Goal: Information Seeking & Learning: Learn about a topic

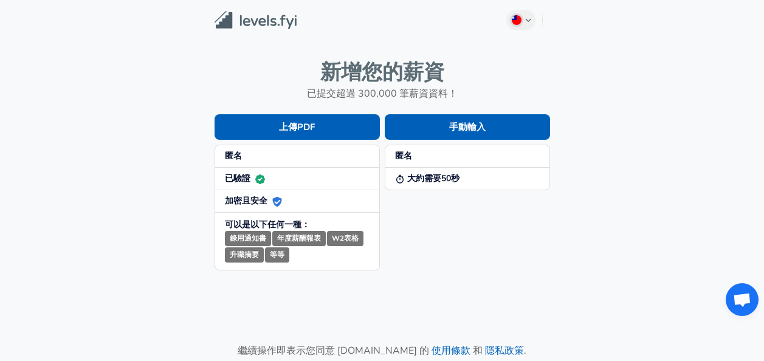
scroll to position [159, 0]
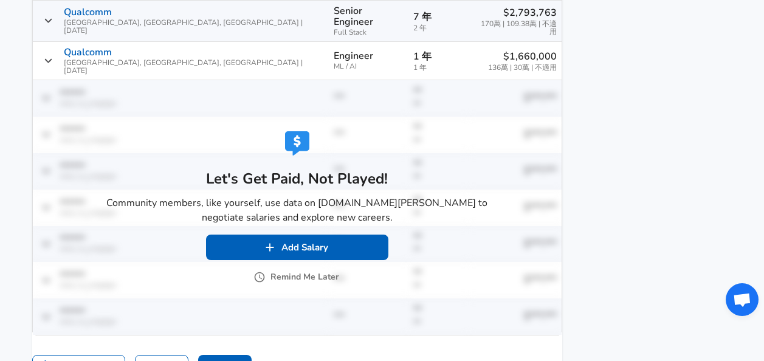
scroll to position [936, 0]
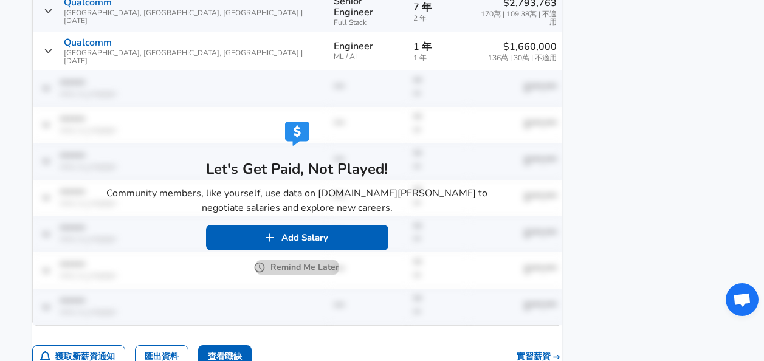
click at [308, 260] on button "Remind Me Later" at bounding box center [297, 267] width 83 height 15
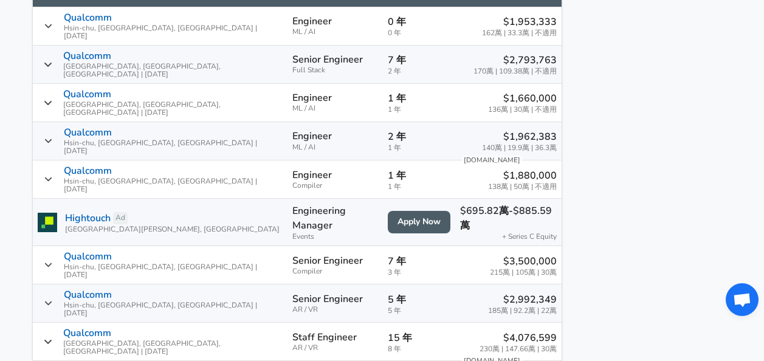
scroll to position [901, 0]
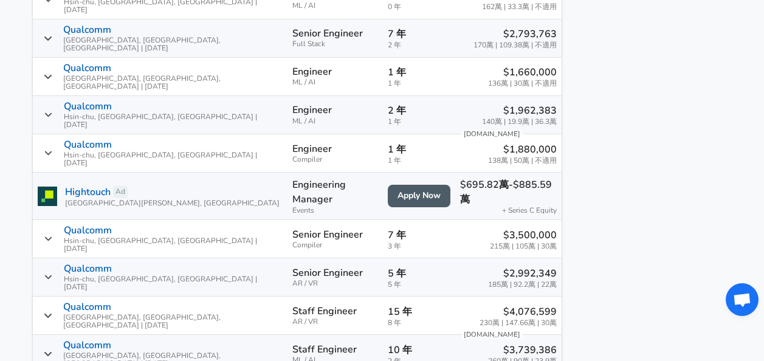
click at [526, 69] on p "$1,660,000" at bounding box center [522, 72] width 69 height 15
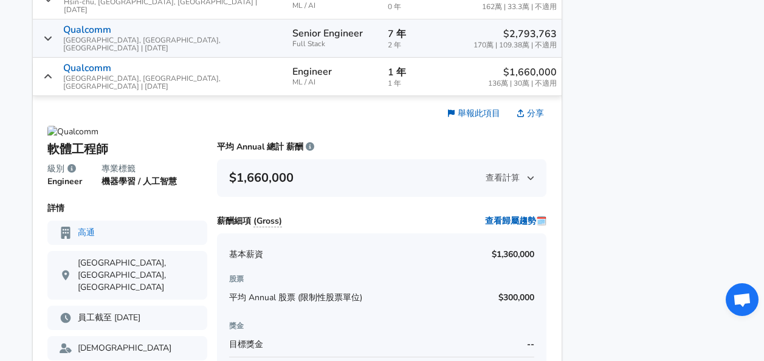
click at [502, 172] on span "查看計算" at bounding box center [510, 178] width 49 height 12
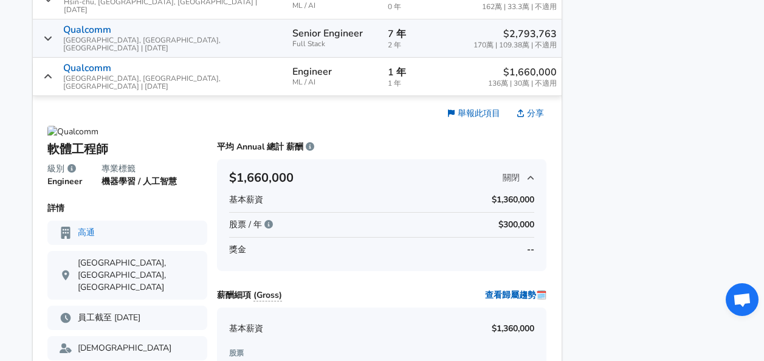
click at [503, 172] on span "關閉" at bounding box center [519, 178] width 32 height 12
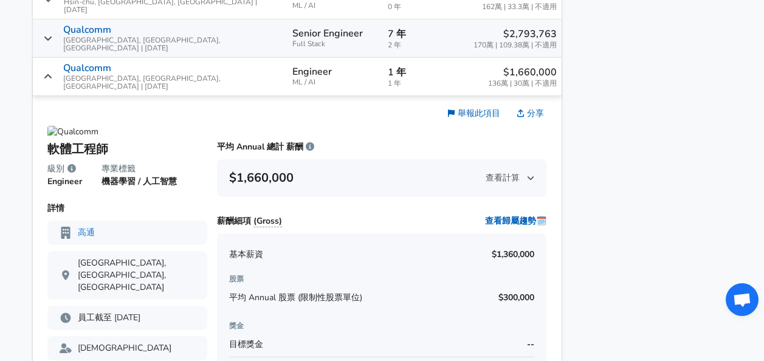
click at [535, 65] on p "$1,660,000" at bounding box center [522, 72] width 69 height 15
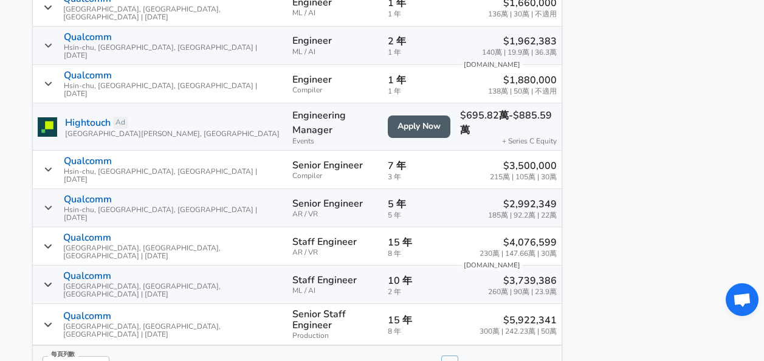
scroll to position [971, 0]
click at [516, 273] on p "$3,739,386" at bounding box center [522, 280] width 69 height 15
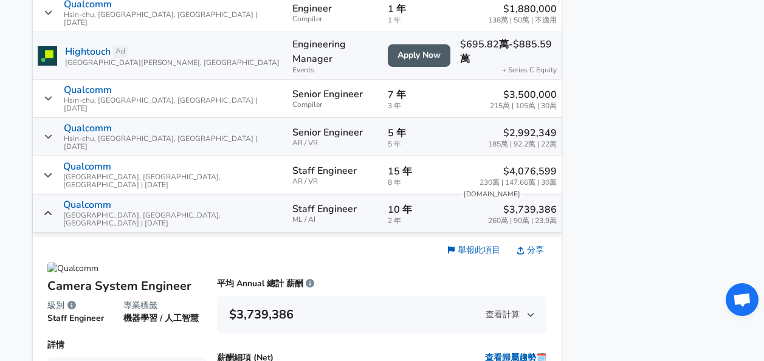
scroll to position [1041, 0]
click at [518, 203] on p "$3,739,386" at bounding box center [522, 210] width 69 height 15
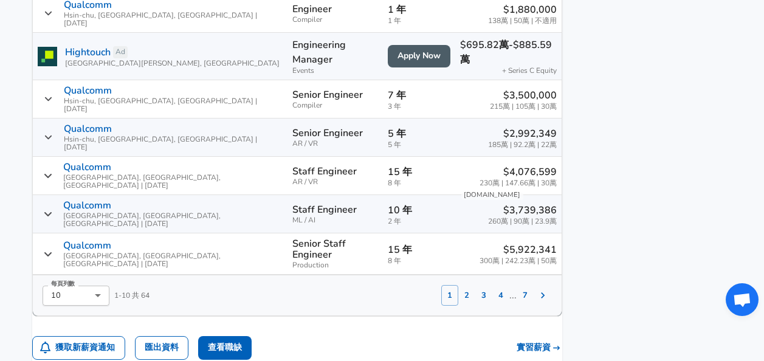
click at [521, 165] on p "$4,076,599" at bounding box center [518, 172] width 77 height 15
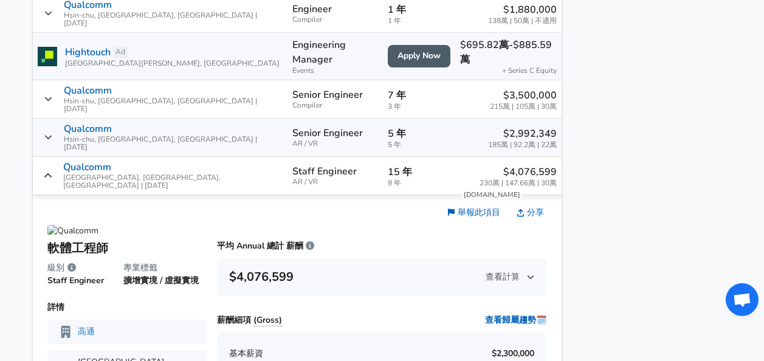
click at [521, 165] on p "$4,076,599" at bounding box center [518, 172] width 77 height 15
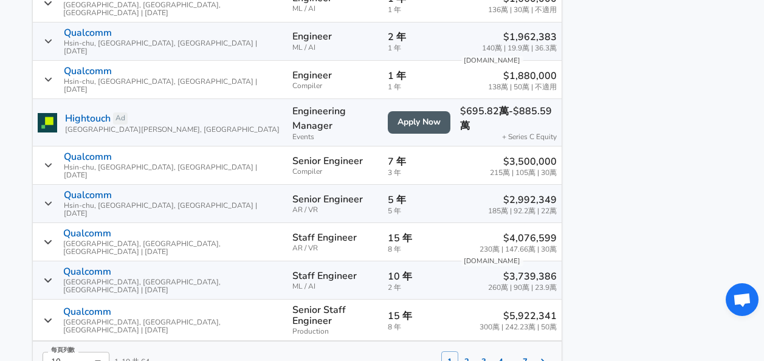
scroll to position [975, 0]
click at [458, 351] on button "2" at bounding box center [466, 361] width 17 height 21
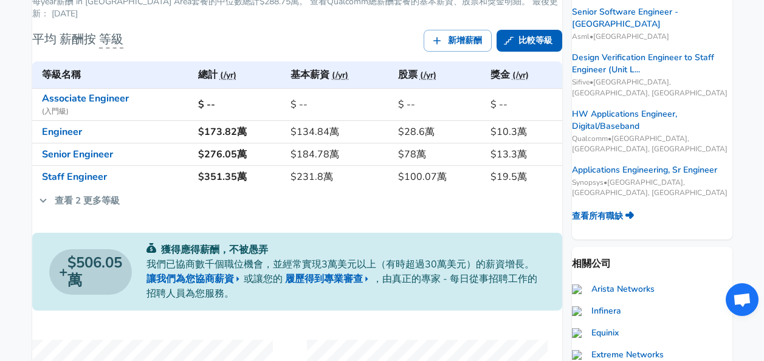
scroll to position [247, 0]
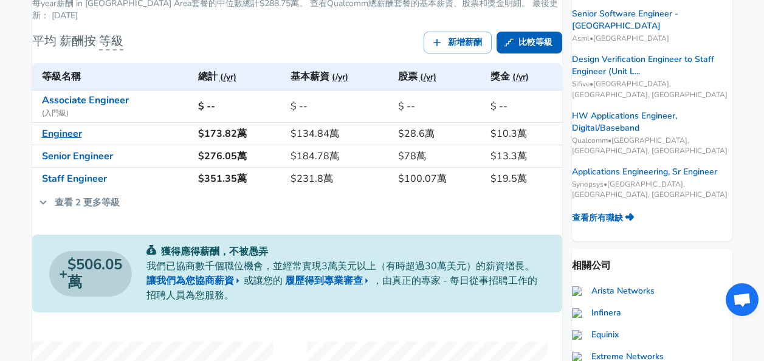
click at [79, 140] on link "Engineer" at bounding box center [62, 133] width 40 height 13
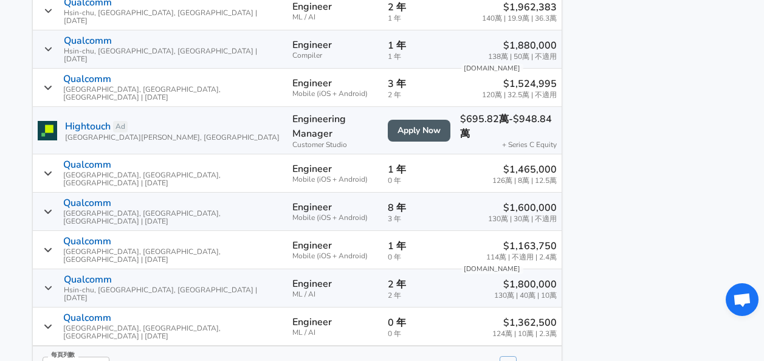
scroll to position [889, 0]
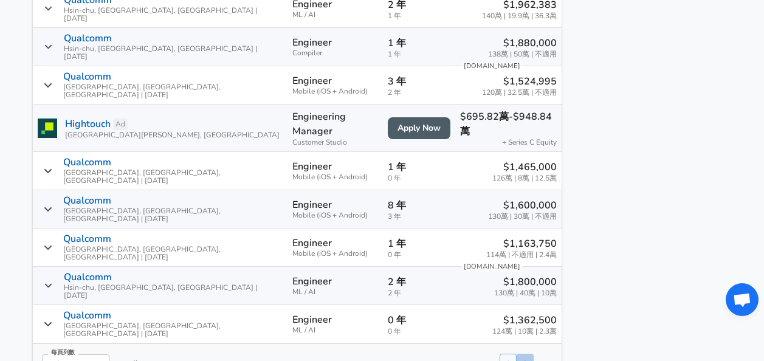
click at [517, 354] on button "2" at bounding box center [525, 364] width 17 height 21
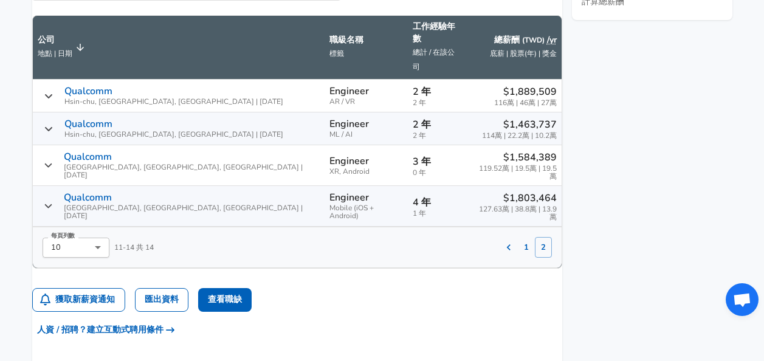
scroll to position [748, 0]
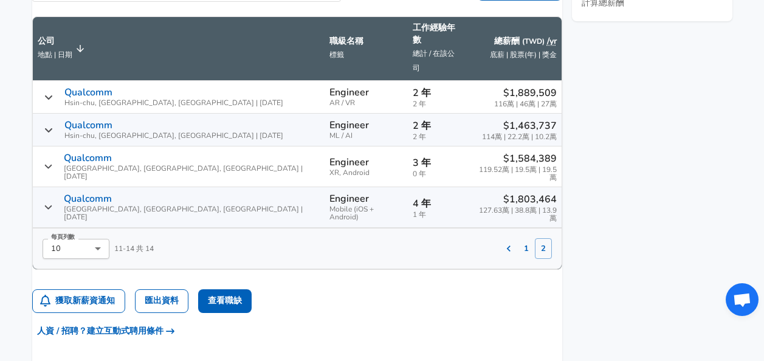
click at [495, 133] on span "114萬 | 22.2萬 | 10.2萬" at bounding box center [519, 137] width 75 height 8
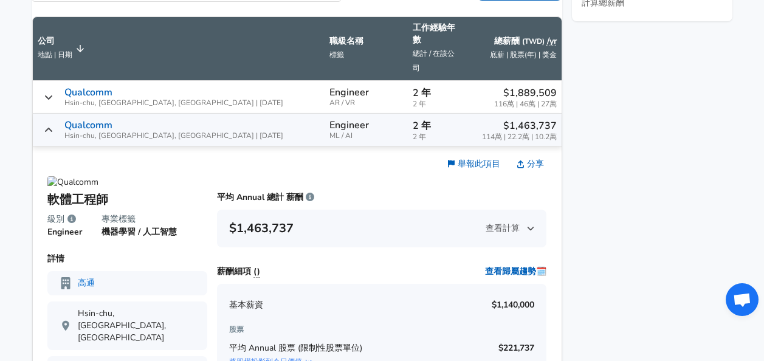
click at [495, 133] on span "114萬 | 22.2萬 | 10.2萬" at bounding box center [519, 137] width 75 height 8
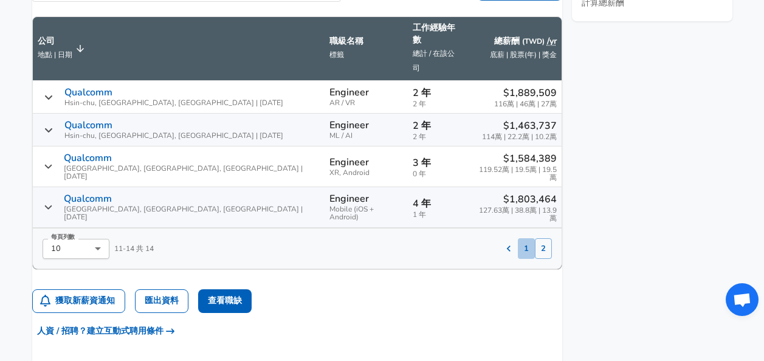
click at [518, 238] on button "1" at bounding box center [526, 248] width 17 height 21
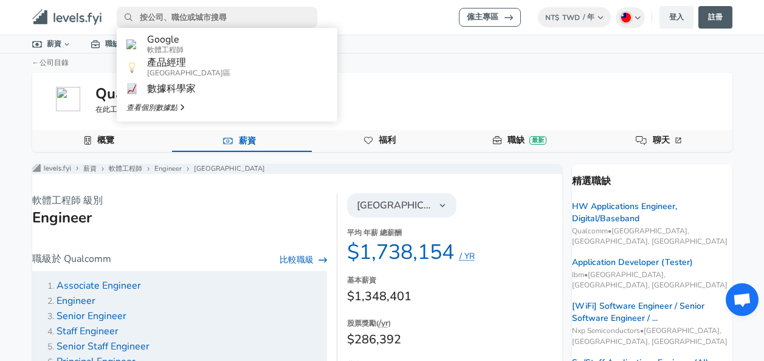
click at [196, 20] on input "primary" at bounding box center [217, 17] width 201 height 21
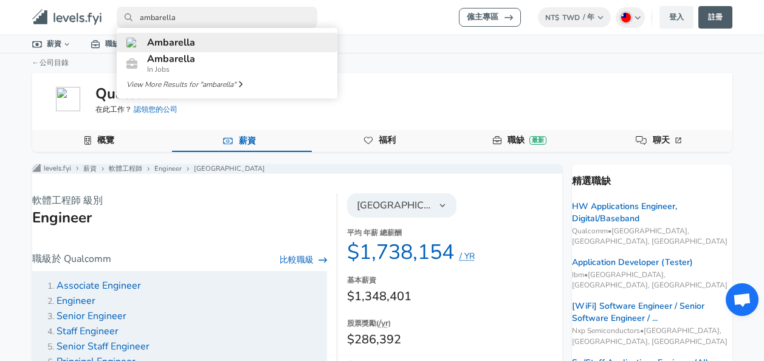
type input "ambarella"
click at [203, 44] on link "Ambarella" at bounding box center [227, 42] width 221 height 19
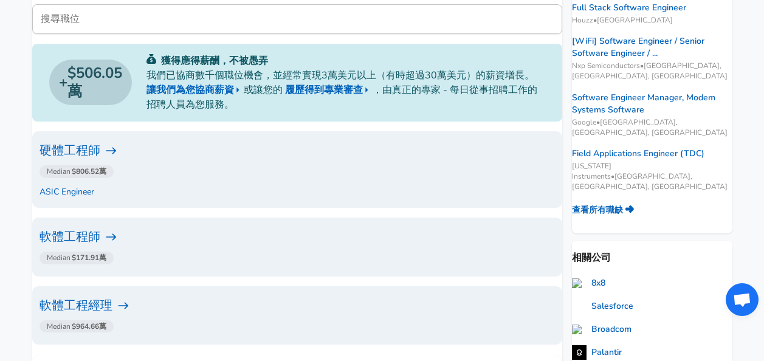
scroll to position [230, 0]
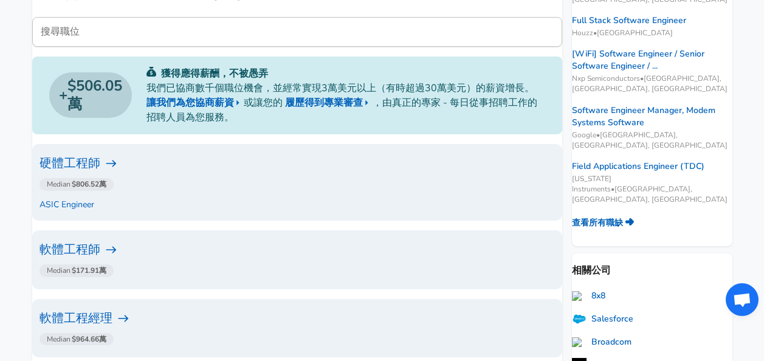
click at [94, 252] on h6 "軟體工程師" at bounding box center [297, 249] width 515 height 19
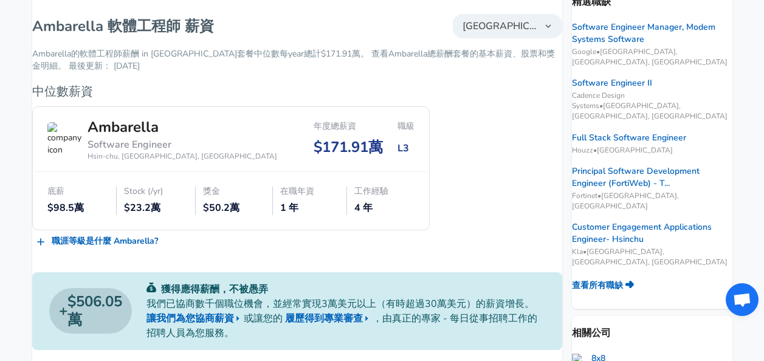
scroll to position [177, 0]
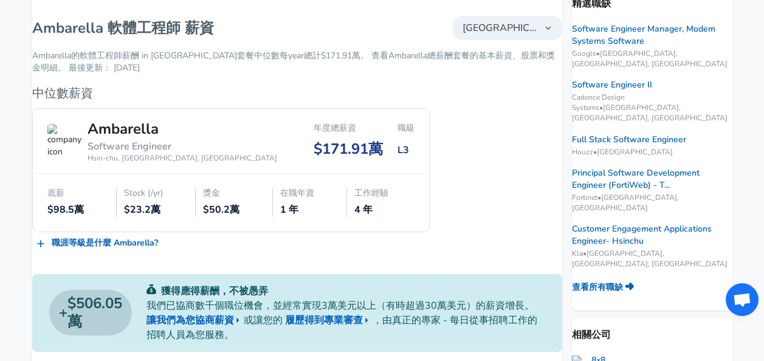
click at [398, 157] on div "L3" at bounding box center [406, 150] width 17 height 14
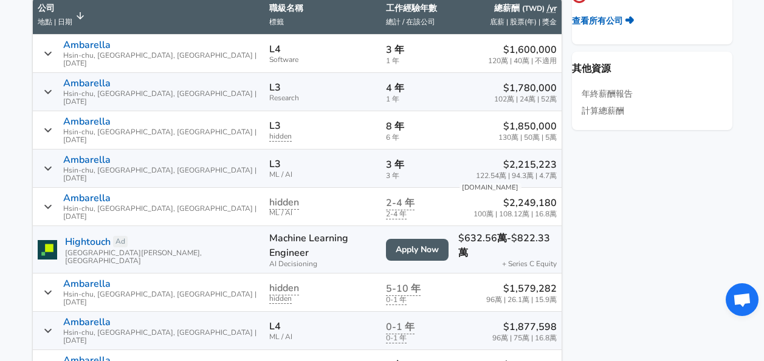
scroll to position [635, 0]
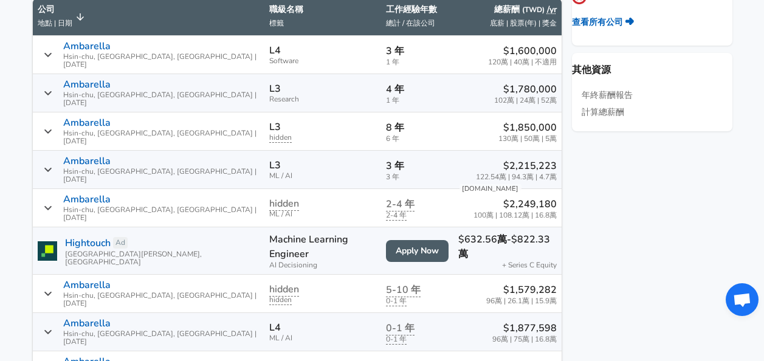
click at [639, 264] on aside "精選職缺 Software Engineer Manager, Modem Systems Software Google • [GEOGRAPHIC_DAT…" at bounding box center [647, 173] width 170 height 1286
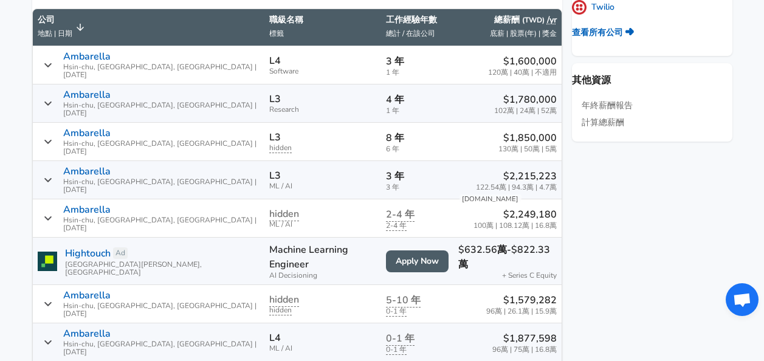
scroll to position [622, 0]
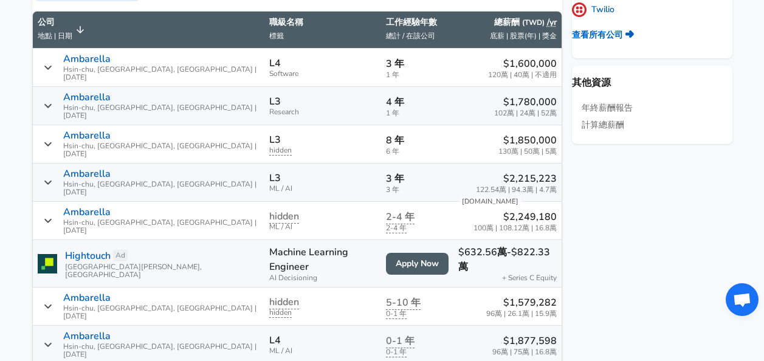
click at [604, 210] on aside "精選職缺 Software Engineer Manager, Modem Systems Software Google • [GEOGRAPHIC_DAT…" at bounding box center [647, 185] width 170 height 1286
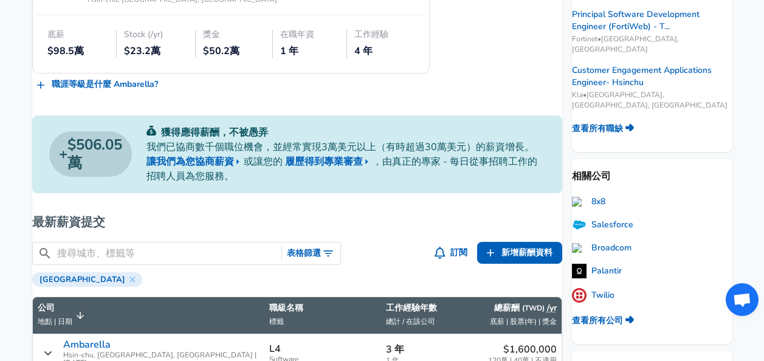
scroll to position [337, 0]
